Goal: Task Accomplishment & Management: Manage account settings

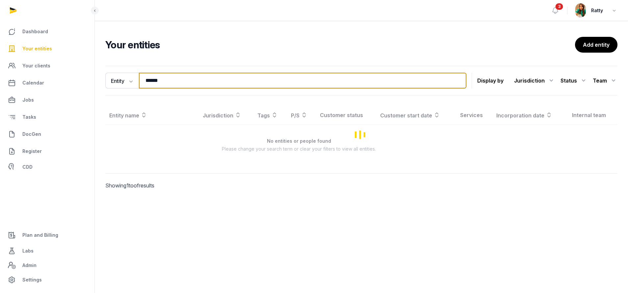
drag, startPoint x: 217, startPoint y: 80, endPoint x: 19, endPoint y: 74, distance: 198.5
click at [19, 74] on div "Dashboard Your entities Your clients Calendar Jobs Tasks DocGen Register CDD Pl…" at bounding box center [314, 146] width 628 height 293
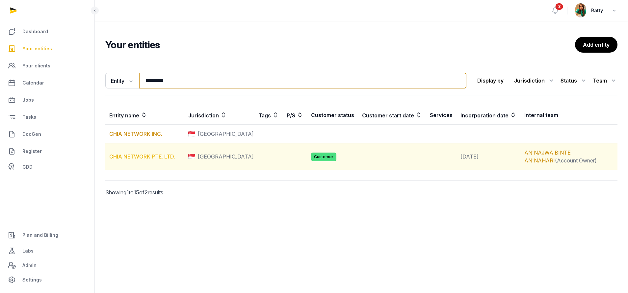
type input "*********"
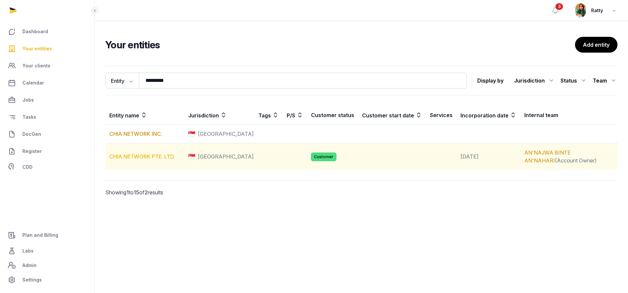
click at [135, 157] on link "CHIA NETWORK PTE. LTD." at bounding box center [142, 156] width 66 height 7
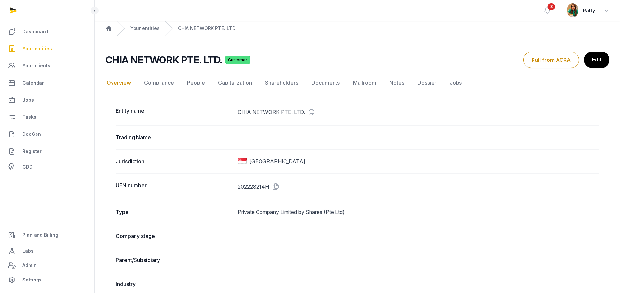
click at [160, 84] on link "Compliance" at bounding box center [159, 82] width 33 height 19
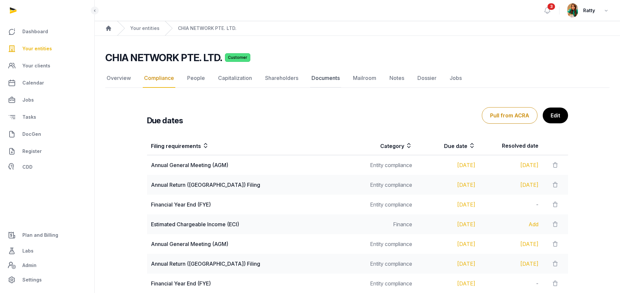
click at [323, 79] on link "Documents" at bounding box center [325, 78] width 31 height 19
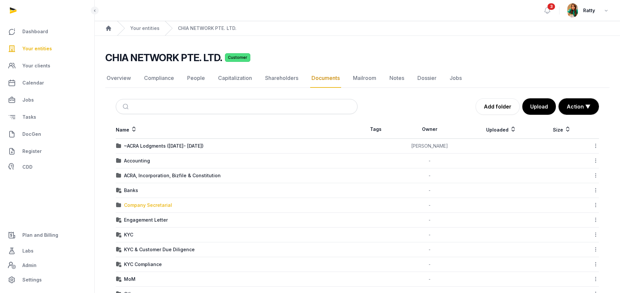
click at [134, 204] on div "Company Secretarial" at bounding box center [148, 205] width 48 height 7
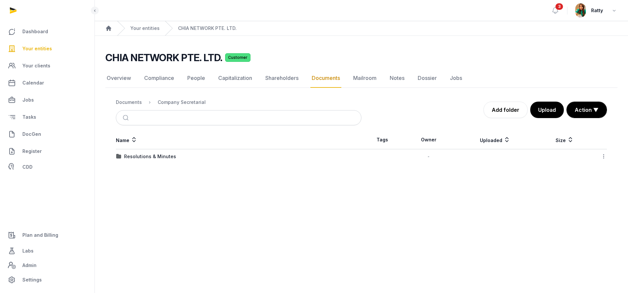
click at [148, 153] on td "Resolutions & Minutes" at bounding box center [238, 156] width 245 height 15
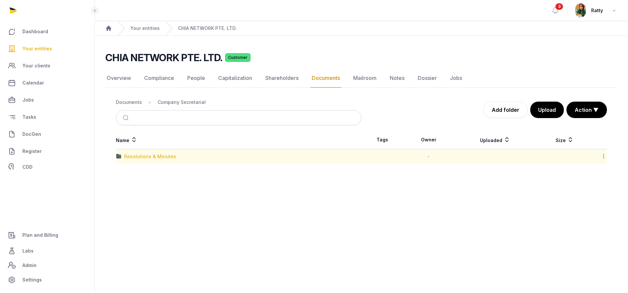
click at [146, 156] on div "Resolutions & Minutes" at bounding box center [150, 156] width 52 height 7
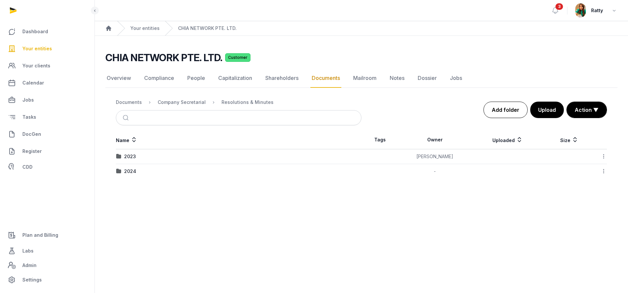
click at [495, 109] on link "Add folder" at bounding box center [505, 110] width 44 height 16
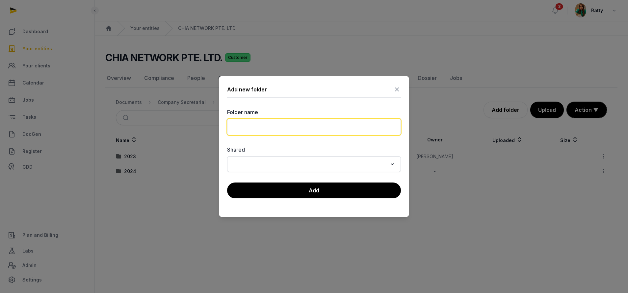
click at [345, 127] on input "text" at bounding box center [314, 127] width 174 height 16
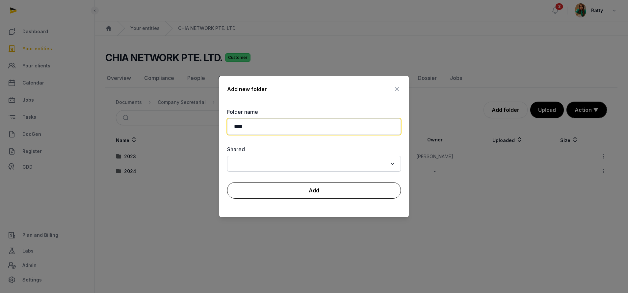
type input "****"
click at [286, 189] on button "Add" at bounding box center [314, 190] width 174 height 16
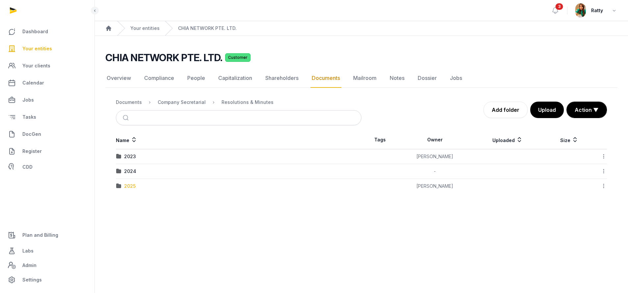
click at [133, 186] on div "2025" at bounding box center [130, 186] width 12 height 7
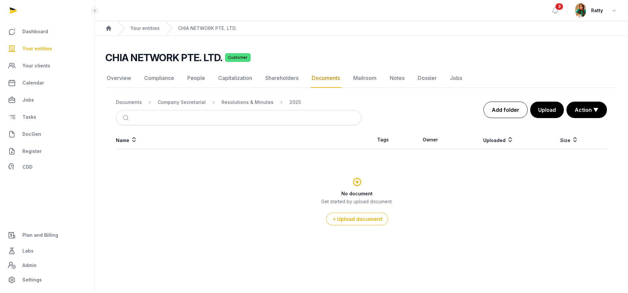
click at [502, 109] on link "Add folder" at bounding box center [505, 110] width 44 height 16
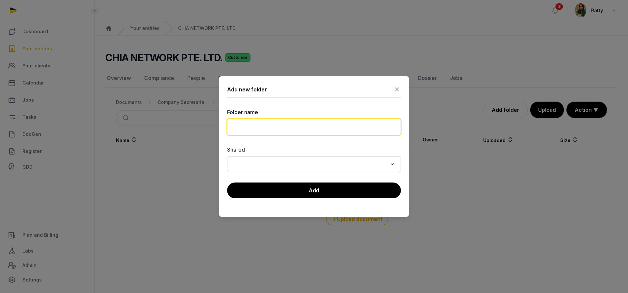
click at [258, 124] on input "text" at bounding box center [314, 127] width 174 height 16
click at [281, 126] on input "***" at bounding box center [314, 127] width 174 height 16
click at [292, 128] on input "**********" at bounding box center [314, 127] width 174 height 16
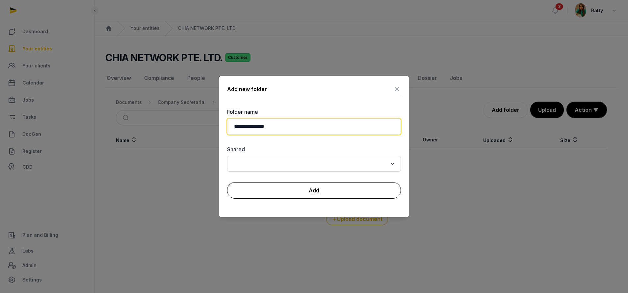
type input "**********"
click at [317, 187] on button "Add" at bounding box center [314, 190] width 174 height 16
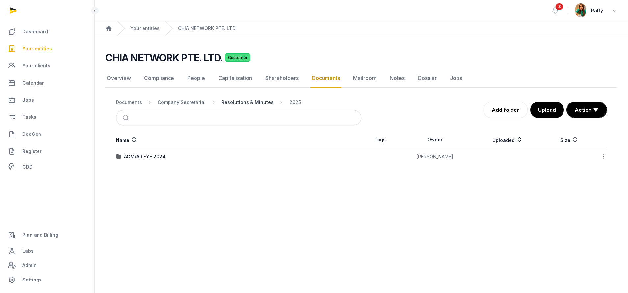
click at [229, 101] on div "Resolutions & Minutes" at bounding box center [247, 102] width 52 height 7
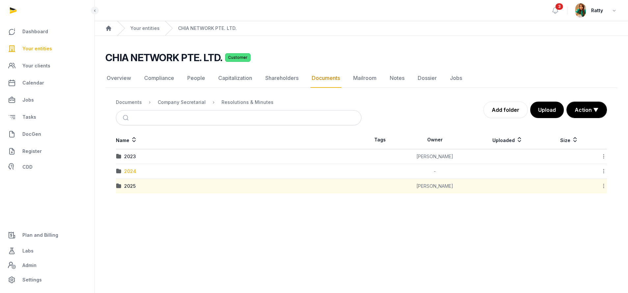
click at [133, 169] on div "2024" at bounding box center [130, 171] width 12 height 7
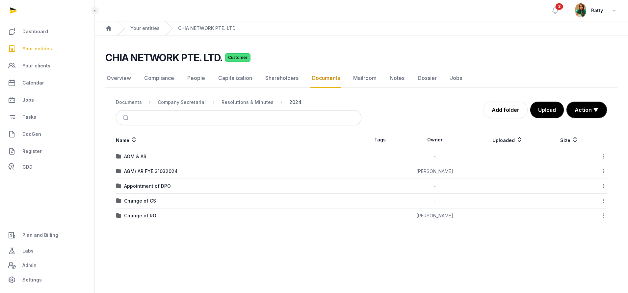
click at [292, 102] on div "2024" at bounding box center [295, 102] width 12 height 7
click at [243, 102] on div "Resolutions & Minutes" at bounding box center [247, 102] width 52 height 7
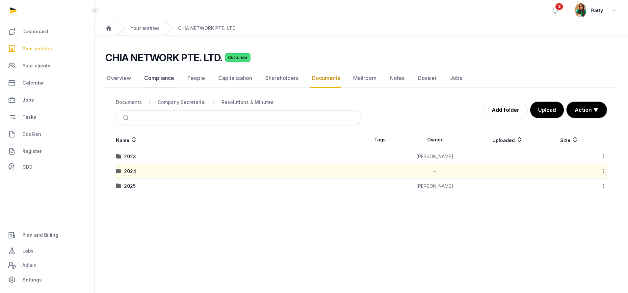
click at [167, 75] on link "Compliance" at bounding box center [159, 78] width 33 height 19
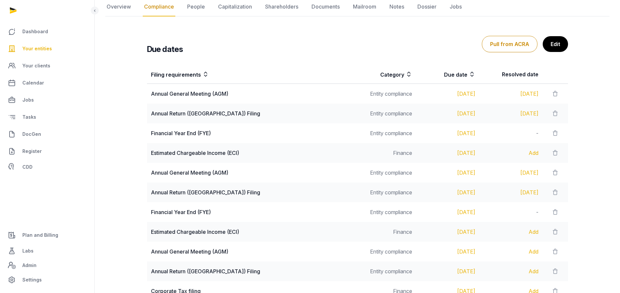
scroll to position [49, 0]
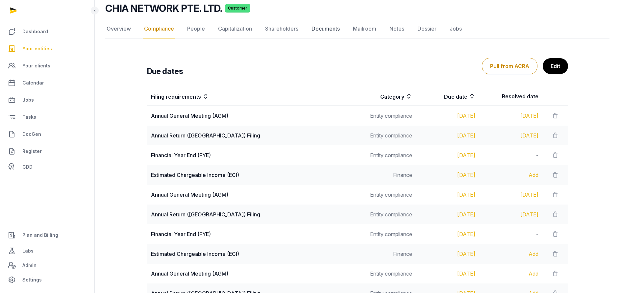
click at [322, 29] on link "Documents" at bounding box center [325, 28] width 31 height 19
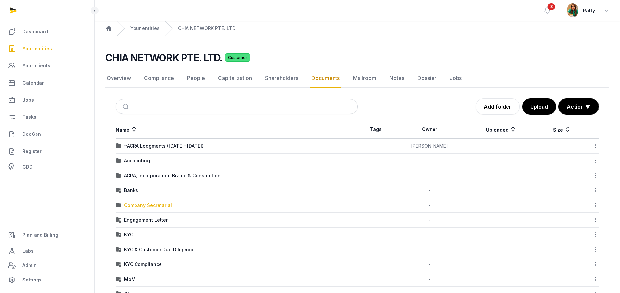
click at [144, 205] on div "Company Secretarial" at bounding box center [148, 205] width 48 height 7
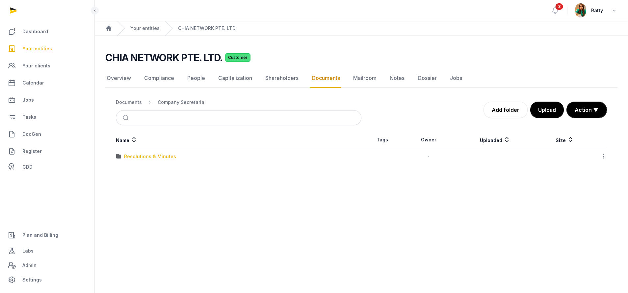
click at [147, 157] on div "Resolutions & Minutes" at bounding box center [150, 156] width 52 height 7
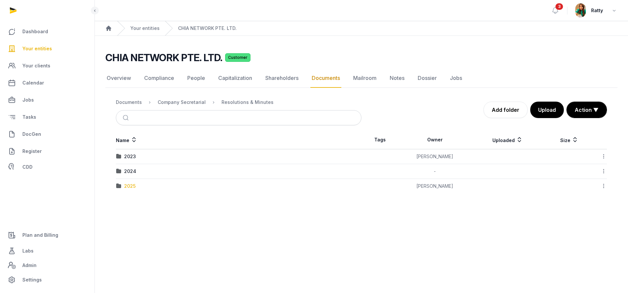
click at [127, 183] on div "2025" at bounding box center [130, 186] width 12 height 7
click at [601, 154] on icon at bounding box center [603, 156] width 6 height 7
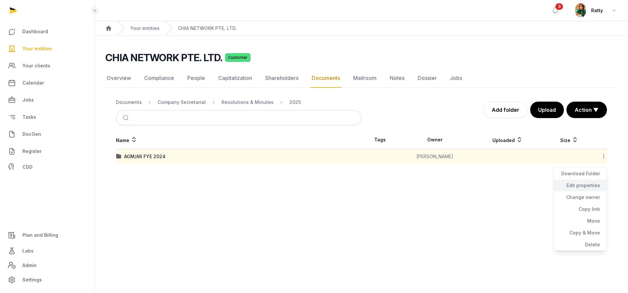
click at [579, 185] on div "Edit properties" at bounding box center [580, 186] width 53 height 12
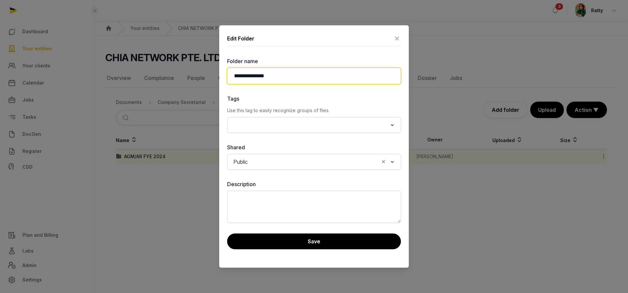
click at [284, 73] on input "**********" at bounding box center [314, 76] width 174 height 16
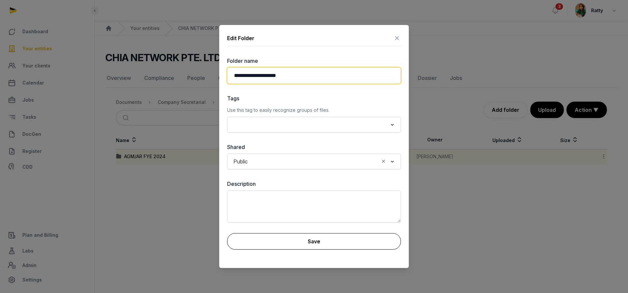
type input "**********"
click at [309, 241] on button "Save" at bounding box center [314, 241] width 174 height 16
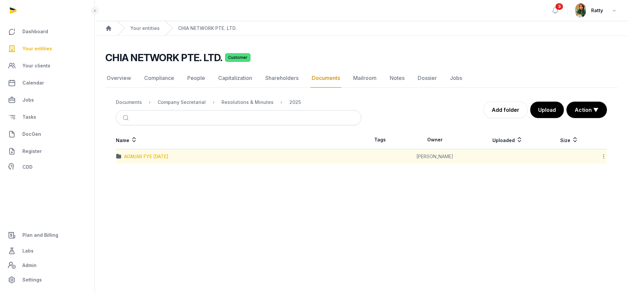
click at [158, 157] on div "AGM/AR FYE [DATE]" at bounding box center [146, 156] width 44 height 7
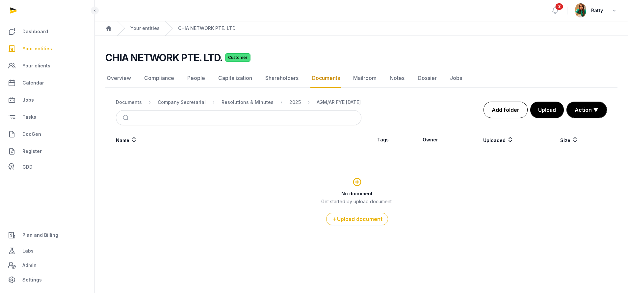
click at [500, 113] on link "Add folder" at bounding box center [505, 110] width 44 height 16
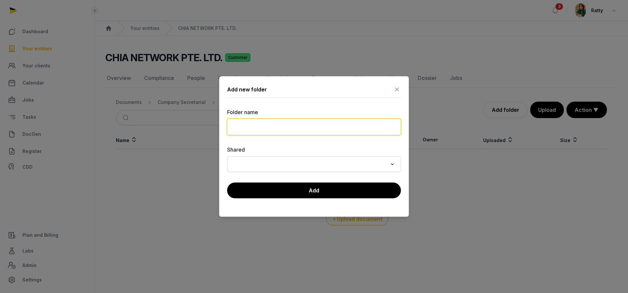
click at [292, 126] on input "text" at bounding box center [314, 127] width 174 height 16
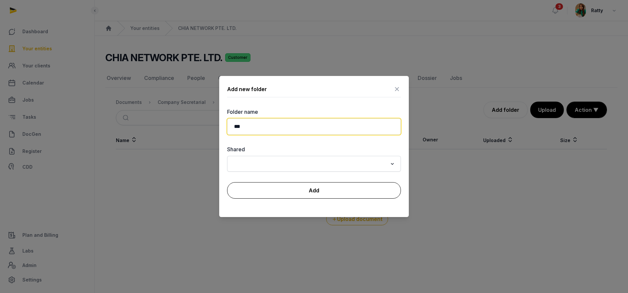
type input "***"
click at [339, 193] on button "Add" at bounding box center [314, 190] width 174 height 16
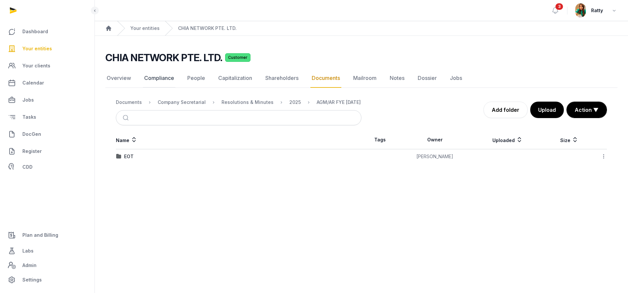
click at [164, 75] on link "Compliance" at bounding box center [159, 78] width 33 height 19
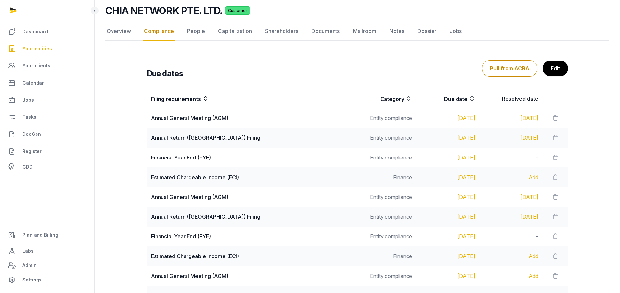
scroll to position [99, 0]
